Goal: Task Accomplishment & Management: Manage account settings

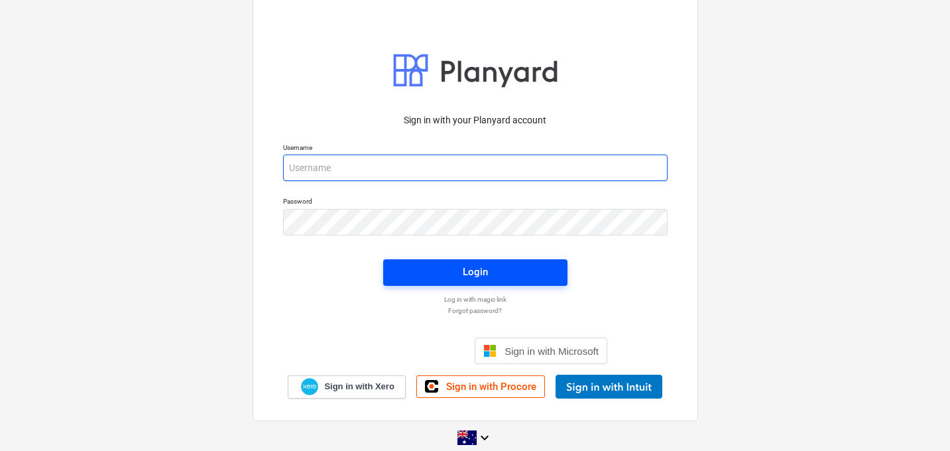
type input "[EMAIL_ADDRESS][DOMAIN_NAME]"
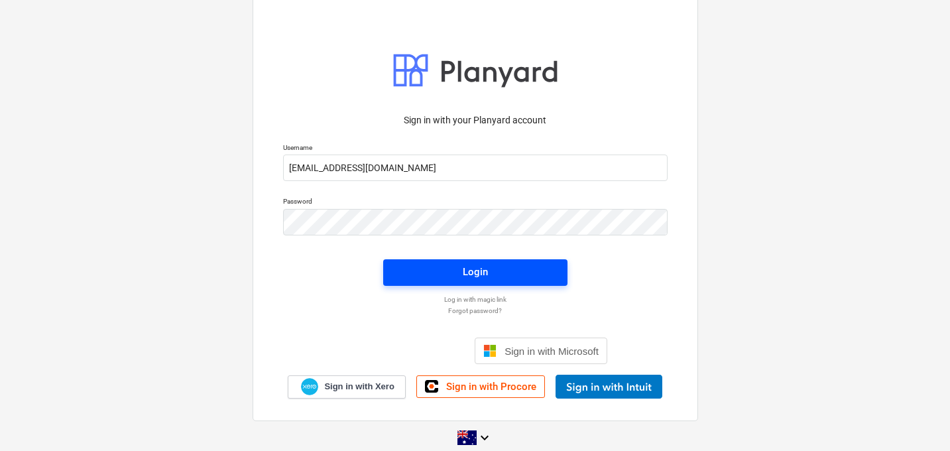
click at [477, 271] on div "Login" at bounding box center [475, 271] width 25 height 17
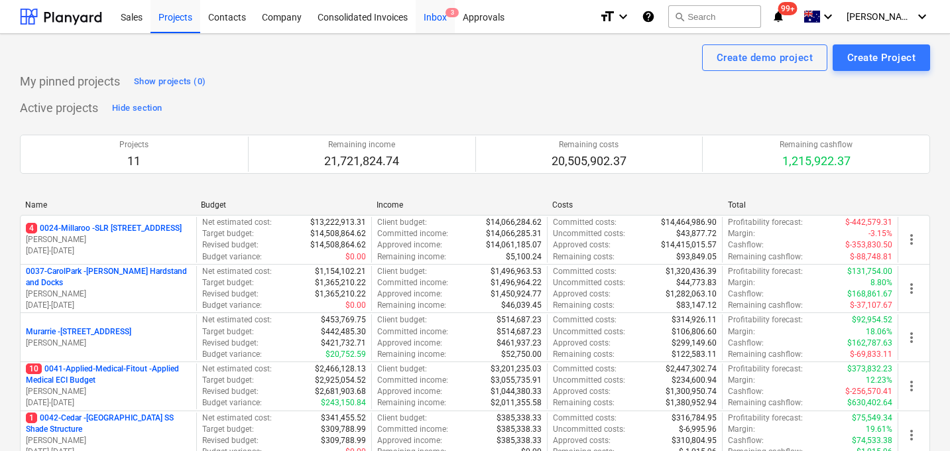
click at [430, 18] on div "Inbox 3" at bounding box center [435, 16] width 39 height 34
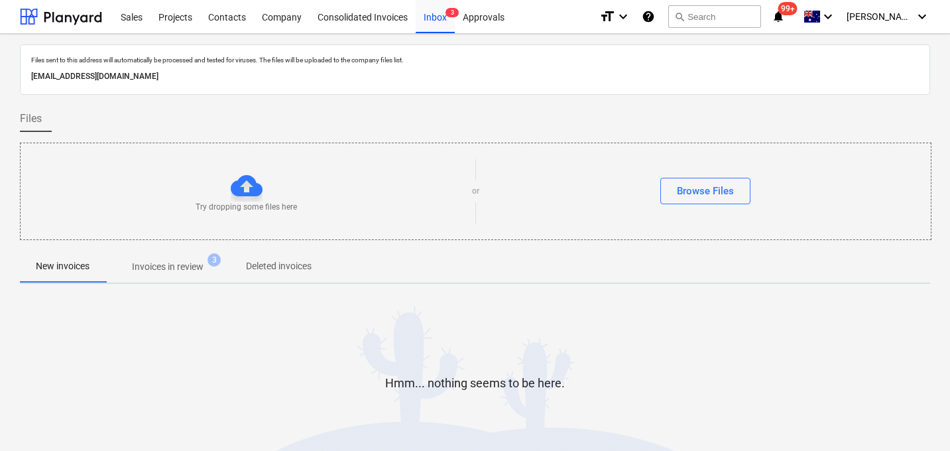
click at [169, 263] on p "Invoices in review" at bounding box center [168, 267] width 72 height 14
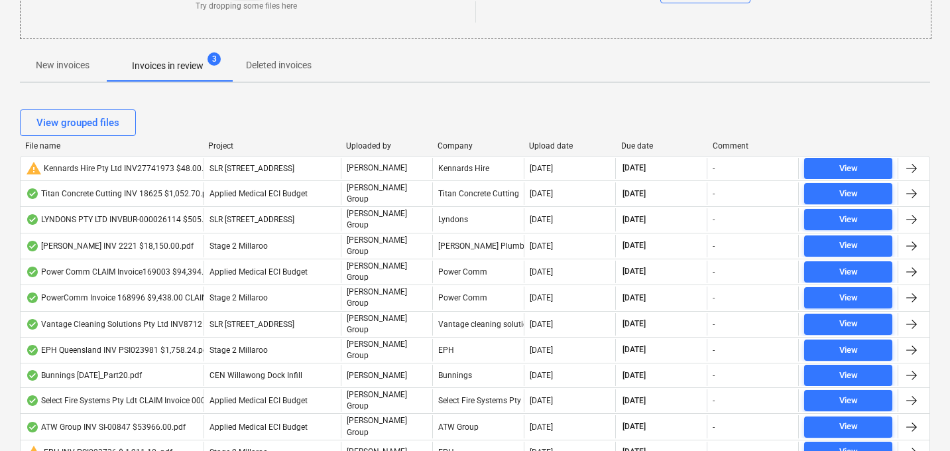
scroll to position [228, 0]
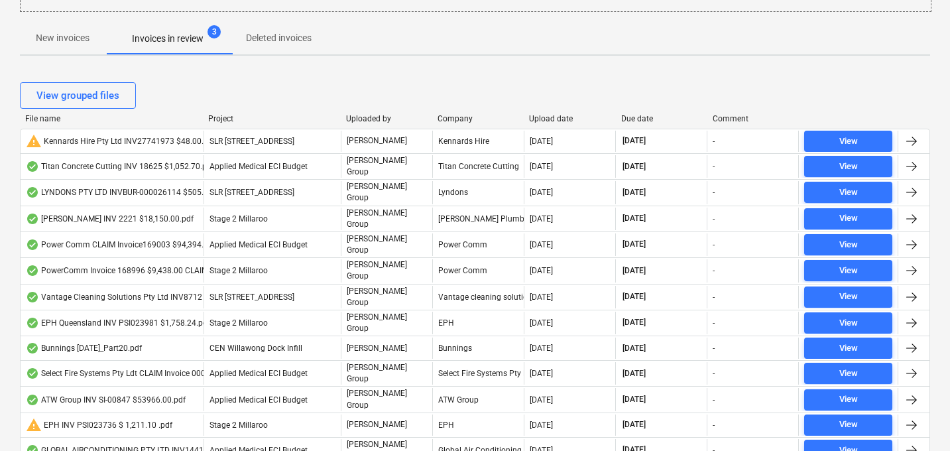
click at [633, 116] on div "Due date" at bounding box center [661, 118] width 81 height 9
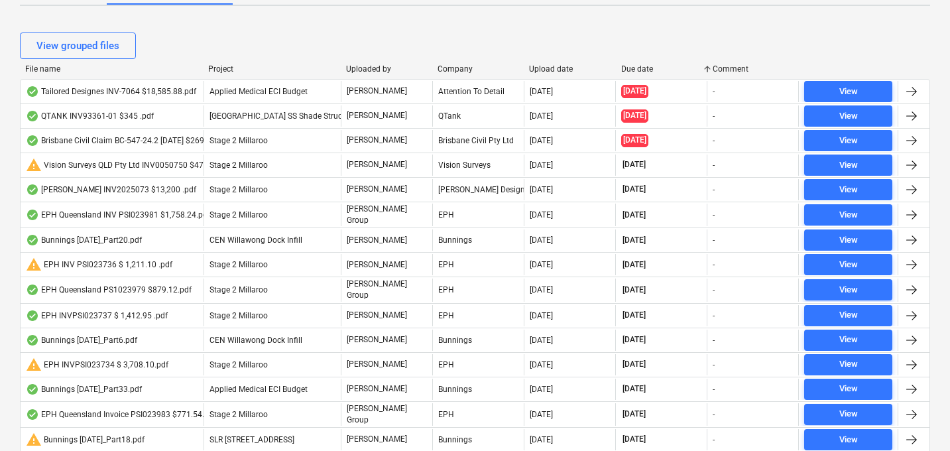
scroll to position [277, 0]
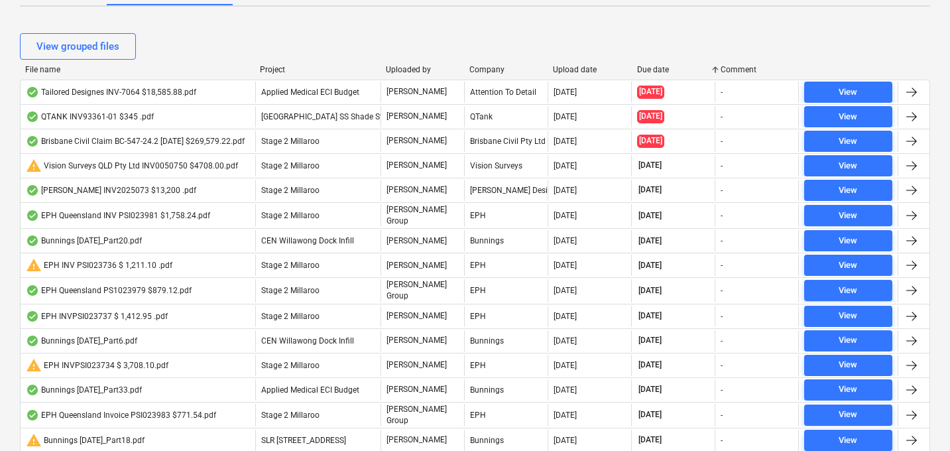
drag, startPoint x: 205, startPoint y: 73, endPoint x: 256, endPoint y: 77, distance: 50.5
click at [257, 78] on div "File name Project Uploaded by Company Upload date Due date Comment" at bounding box center [475, 72] width 910 height 15
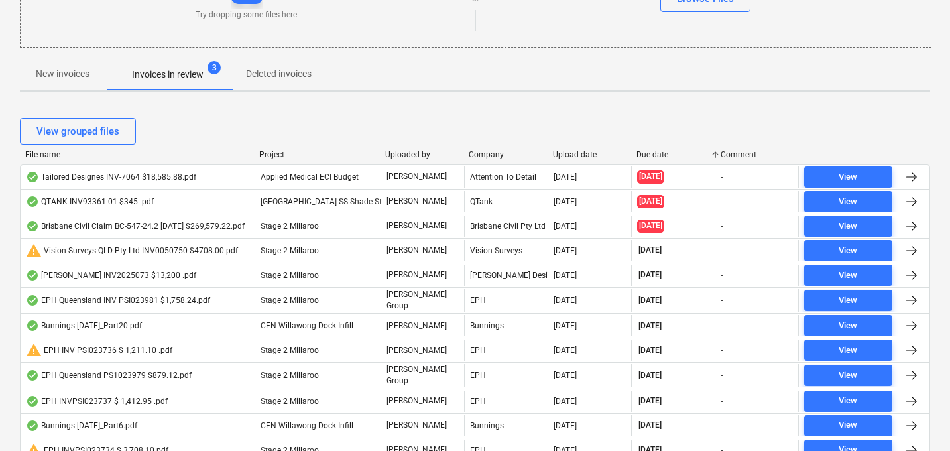
scroll to position [193, 0]
